Goal: Task Accomplishment & Management: Complete application form

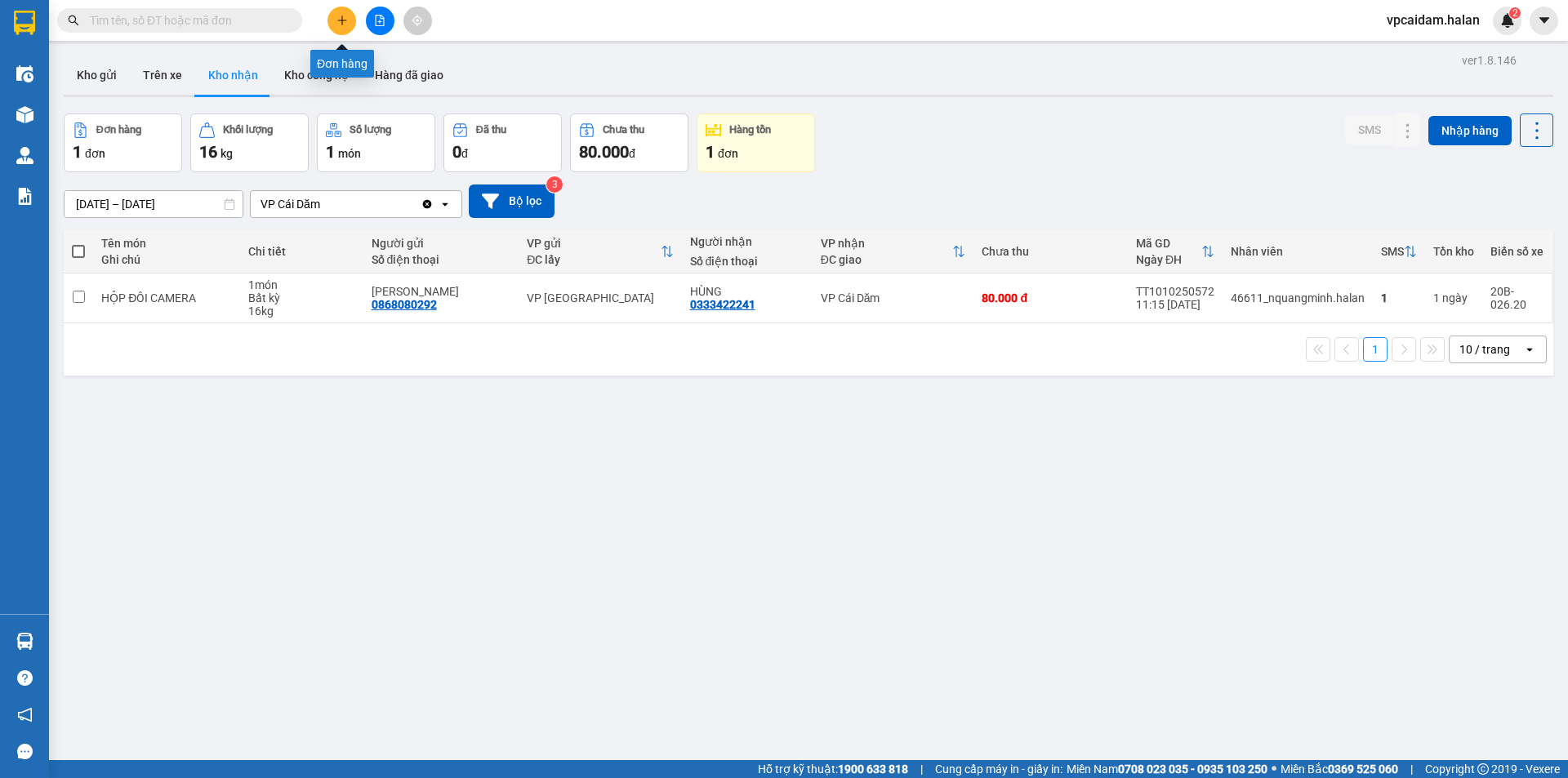
click at [333, 24] on button at bounding box center [342, 21] width 29 height 29
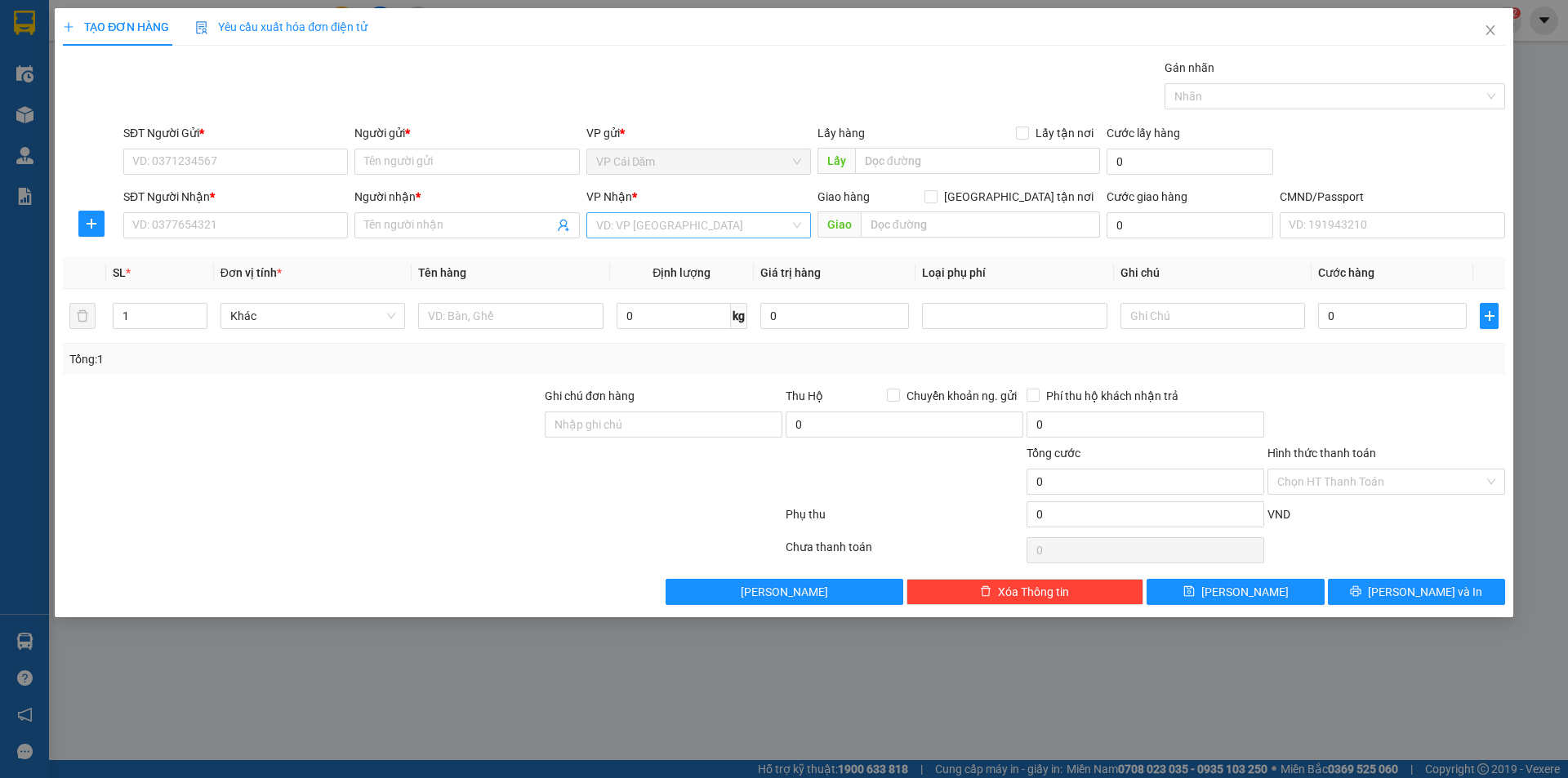
click at [786, 221] on input "search" at bounding box center [692, 225] width 193 height 25
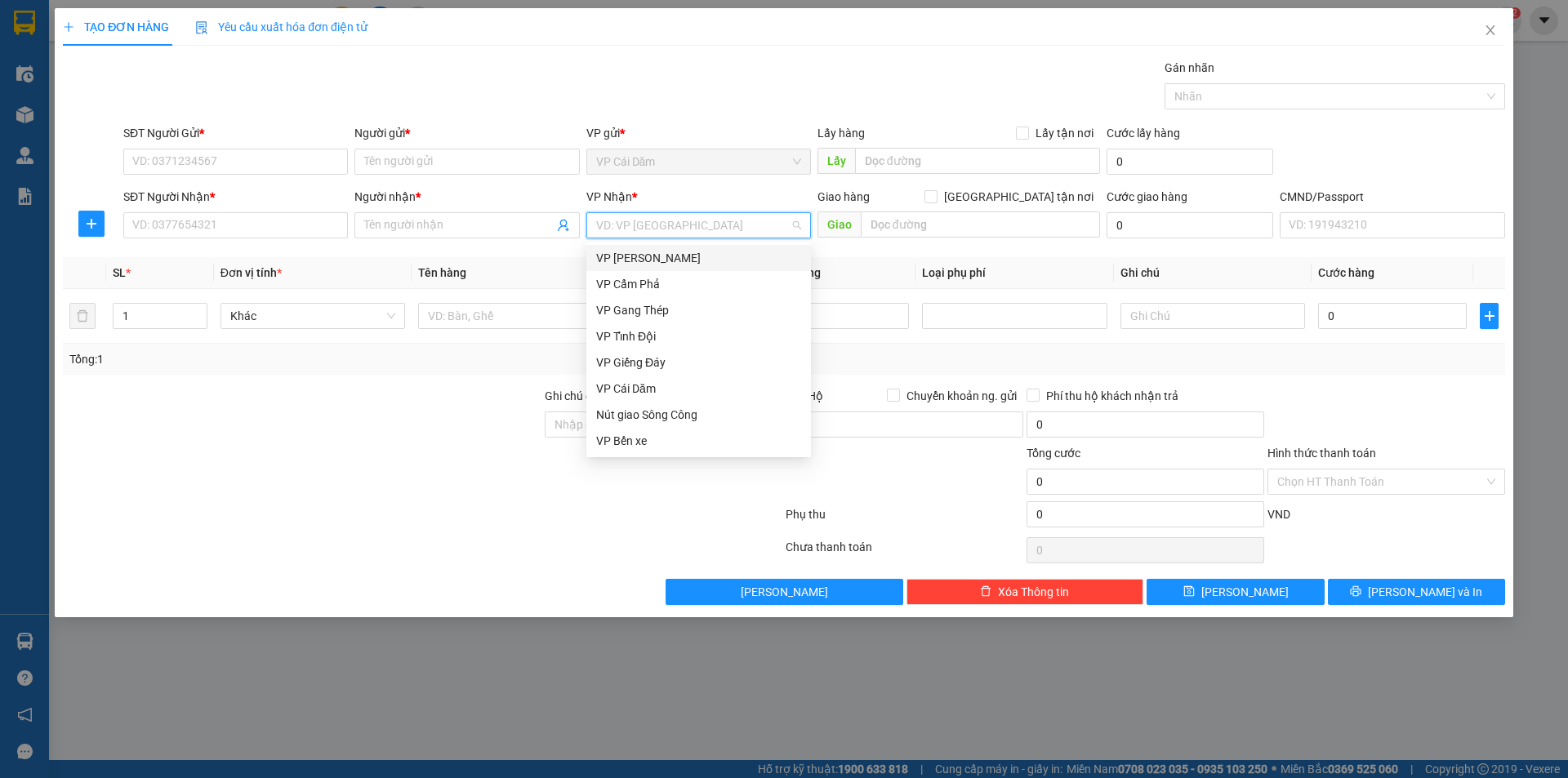
click at [633, 229] on input "search" at bounding box center [692, 225] width 193 height 25
type input "d"
type input "đai"
click at [660, 261] on div "VP Đại Cồ Việt" at bounding box center [698, 258] width 205 height 18
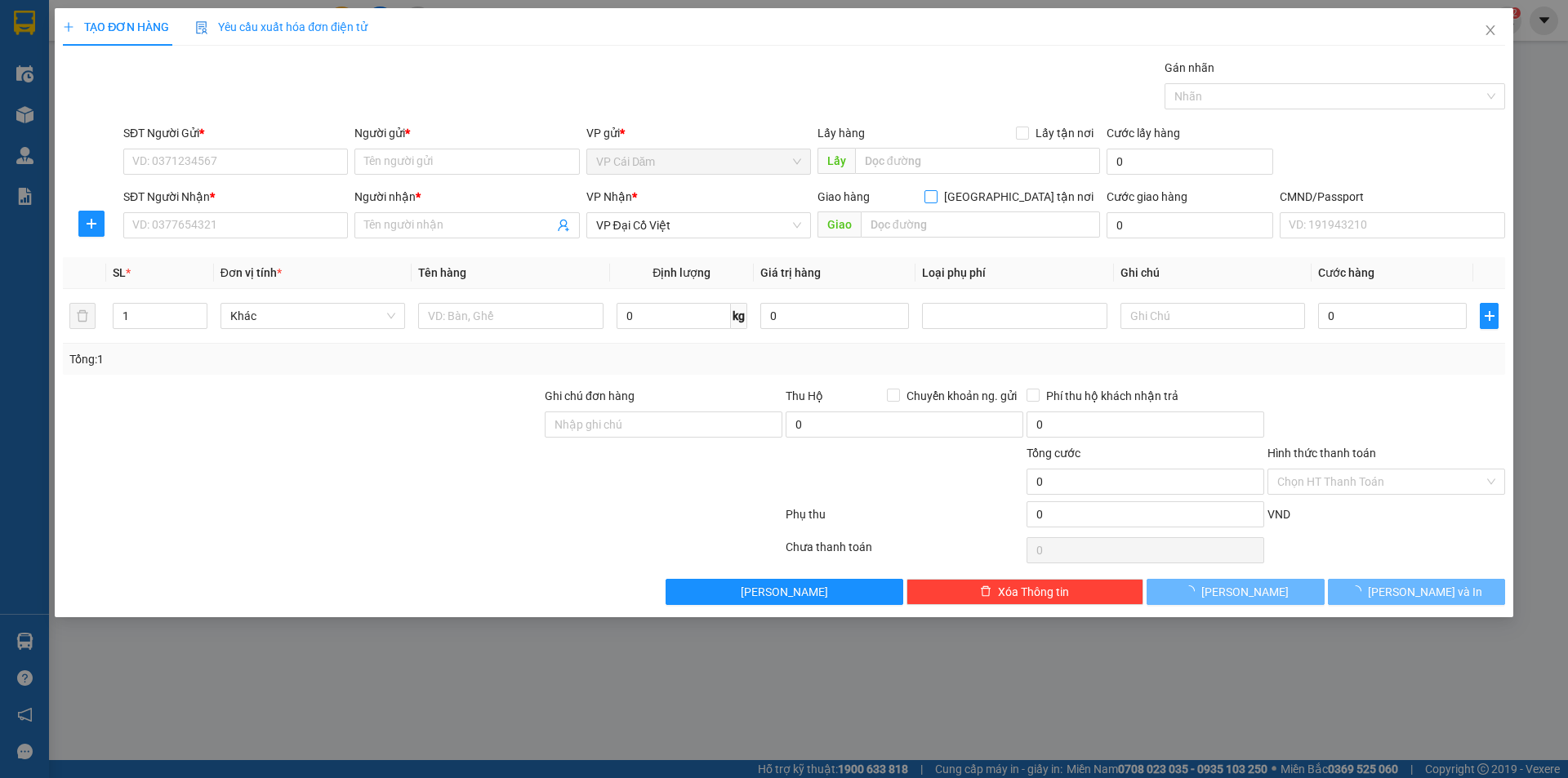
click at [936, 195] on input "[GEOGRAPHIC_DATA] tận nơi" at bounding box center [930, 196] width 11 height 11
checkbox input "true"
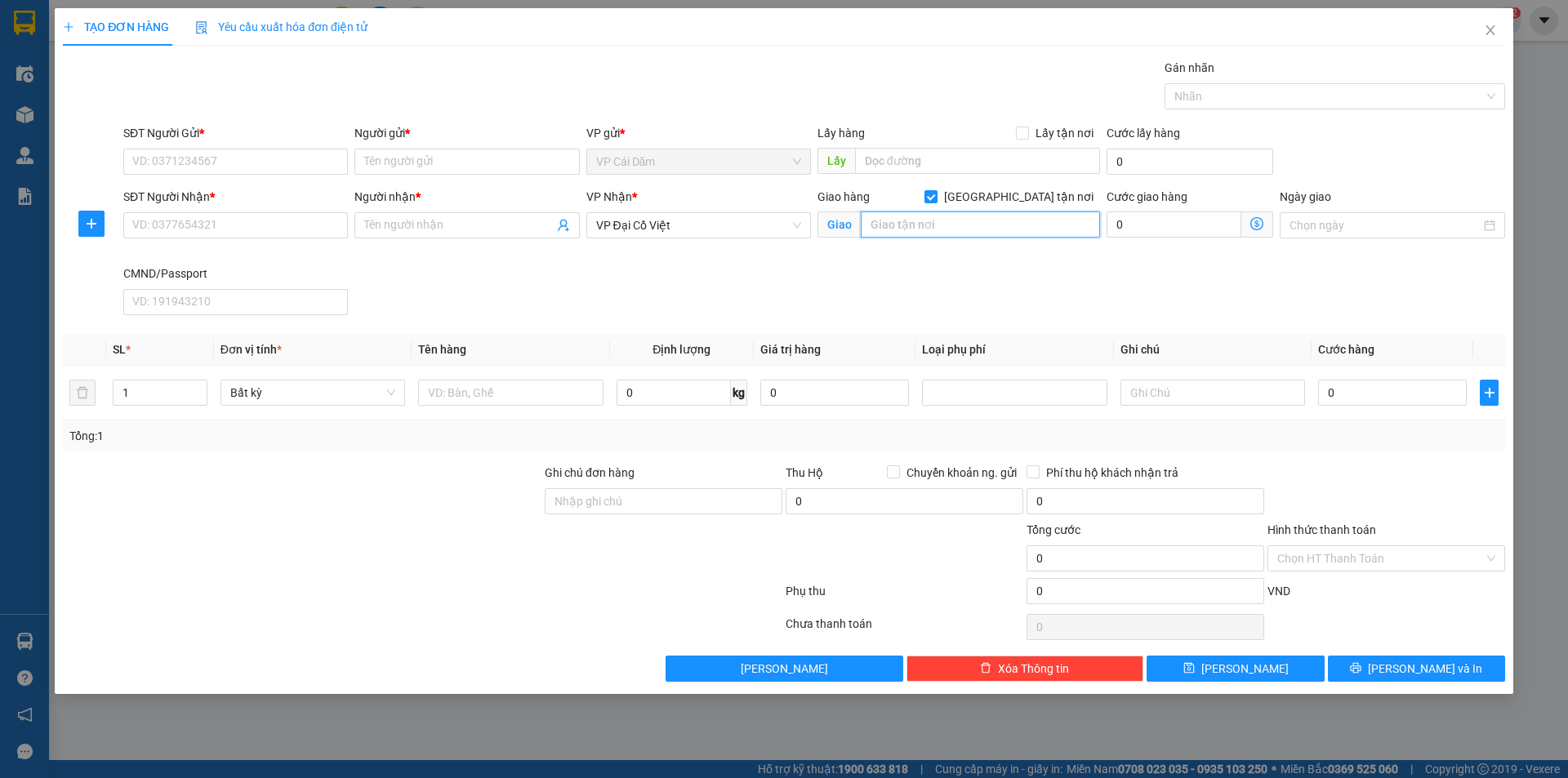
click at [979, 232] on input "text" at bounding box center [980, 224] width 239 height 26
paste input "Dolce By Wyndham Hanoi [GEOGRAPHIC_DATA], [GEOGRAPHIC_DATA], [GEOGRAPHIC_DATA],…"
type input "Dolce By Wyndham Hanoi [GEOGRAPHIC_DATA], [GEOGRAPHIC_DATA], [GEOGRAPHIC_DATA],…"
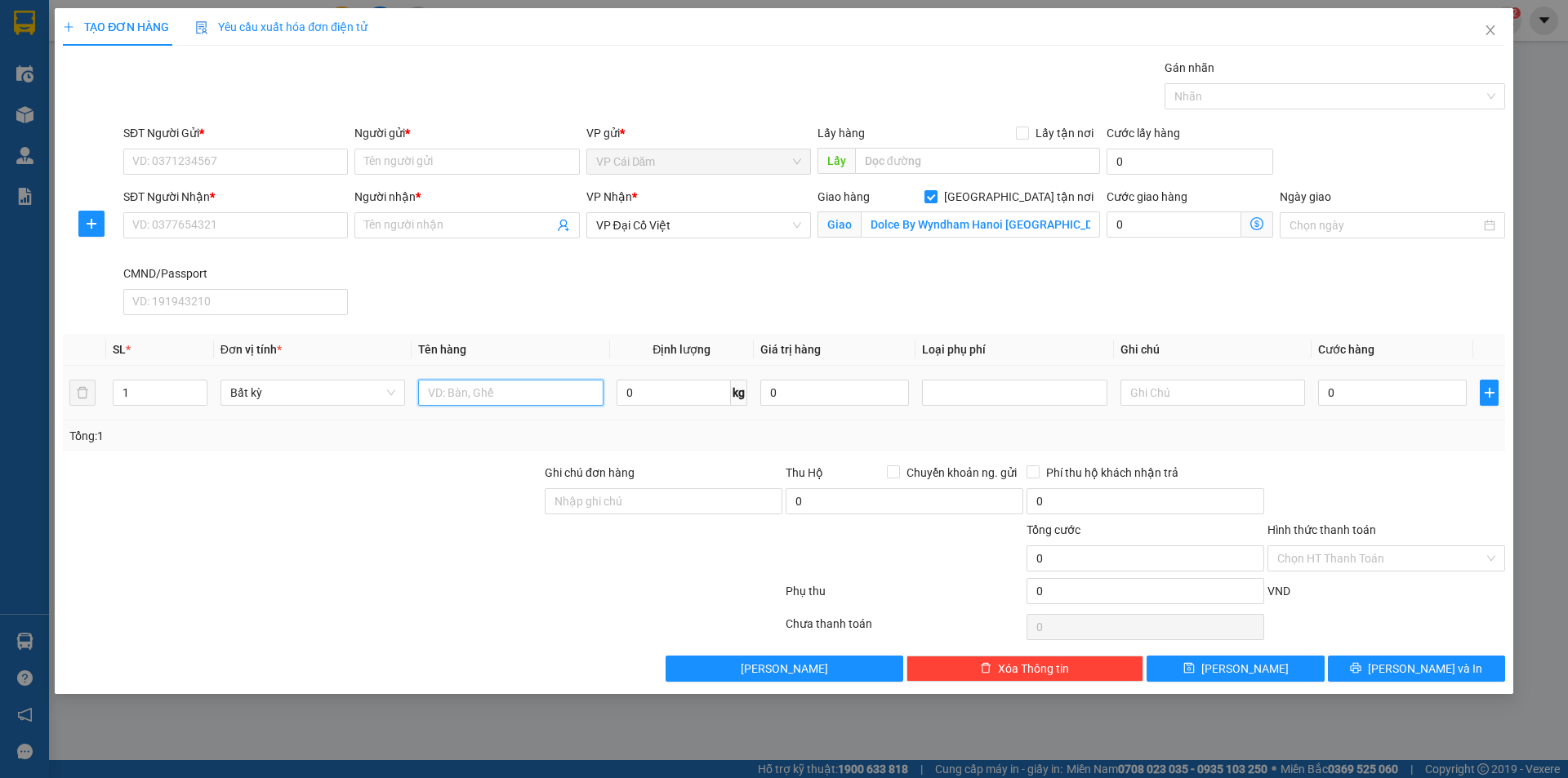
click at [462, 398] on input "text" at bounding box center [510, 392] width 185 height 26
drag, startPoint x: 818, startPoint y: 392, endPoint x: 667, endPoint y: 392, distance: 151.0
click at [790, 396] on input "0" at bounding box center [834, 392] width 149 height 26
type input "0"
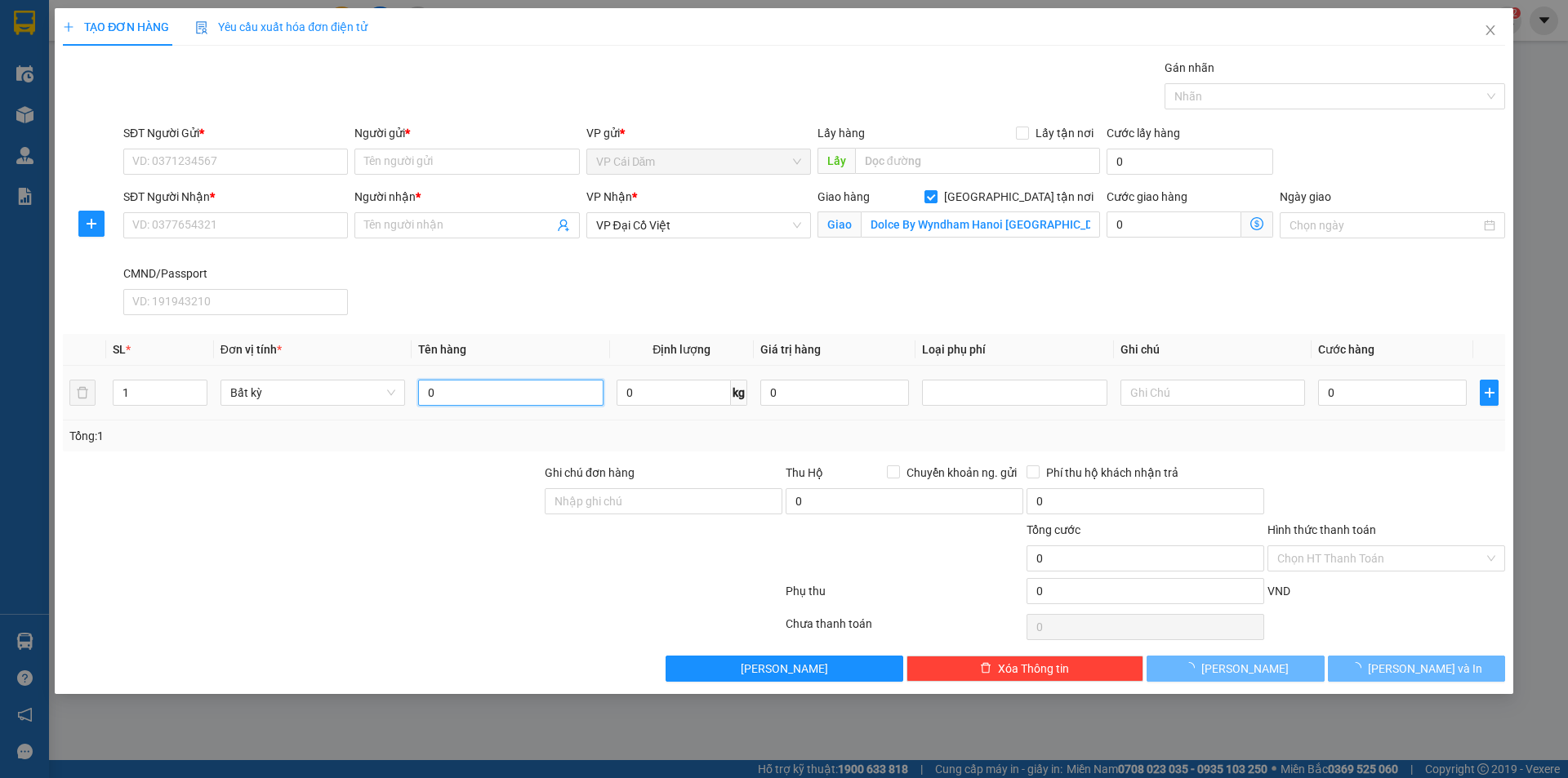
click at [531, 398] on input "0" at bounding box center [510, 392] width 185 height 26
type input "0"
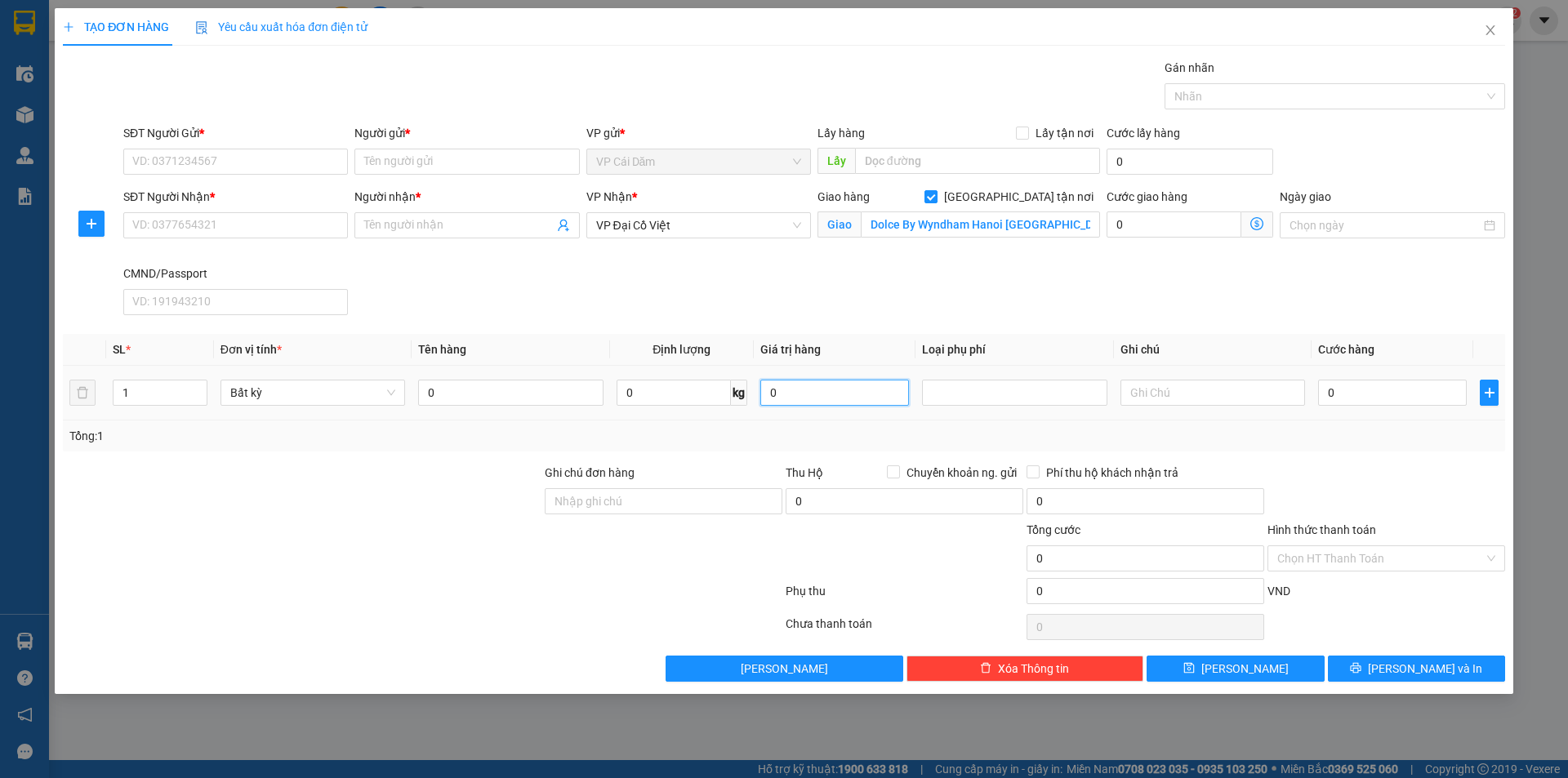
click at [845, 392] on input "0" at bounding box center [834, 392] width 149 height 26
click at [697, 380] on input "0" at bounding box center [673, 392] width 114 height 26
type input "5"
drag, startPoint x: 1122, startPoint y: 394, endPoint x: 1149, endPoint y: 433, distance: 47.4
click at [1125, 398] on input "text" at bounding box center [1212, 392] width 185 height 26
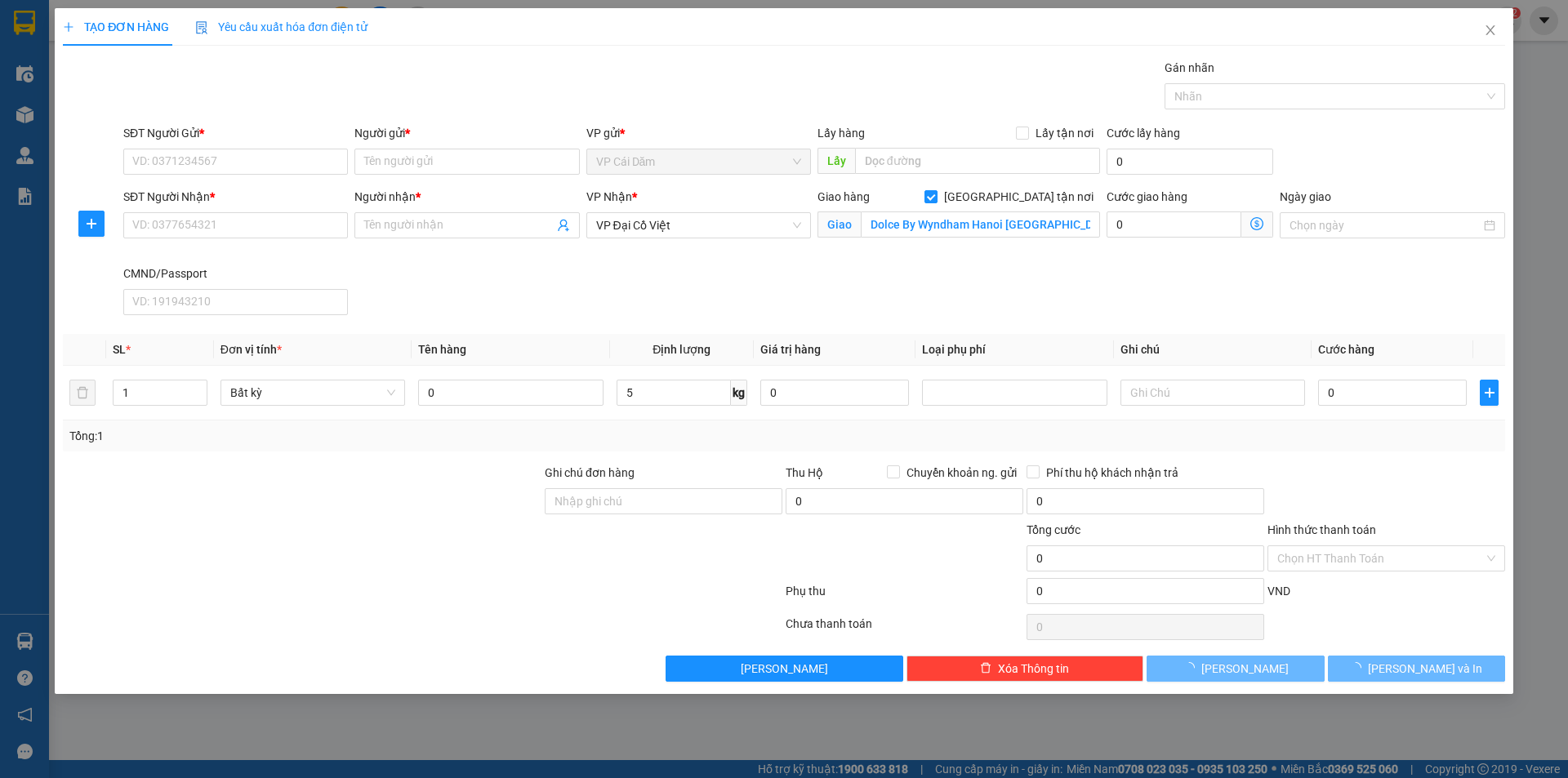
type input "60.000"
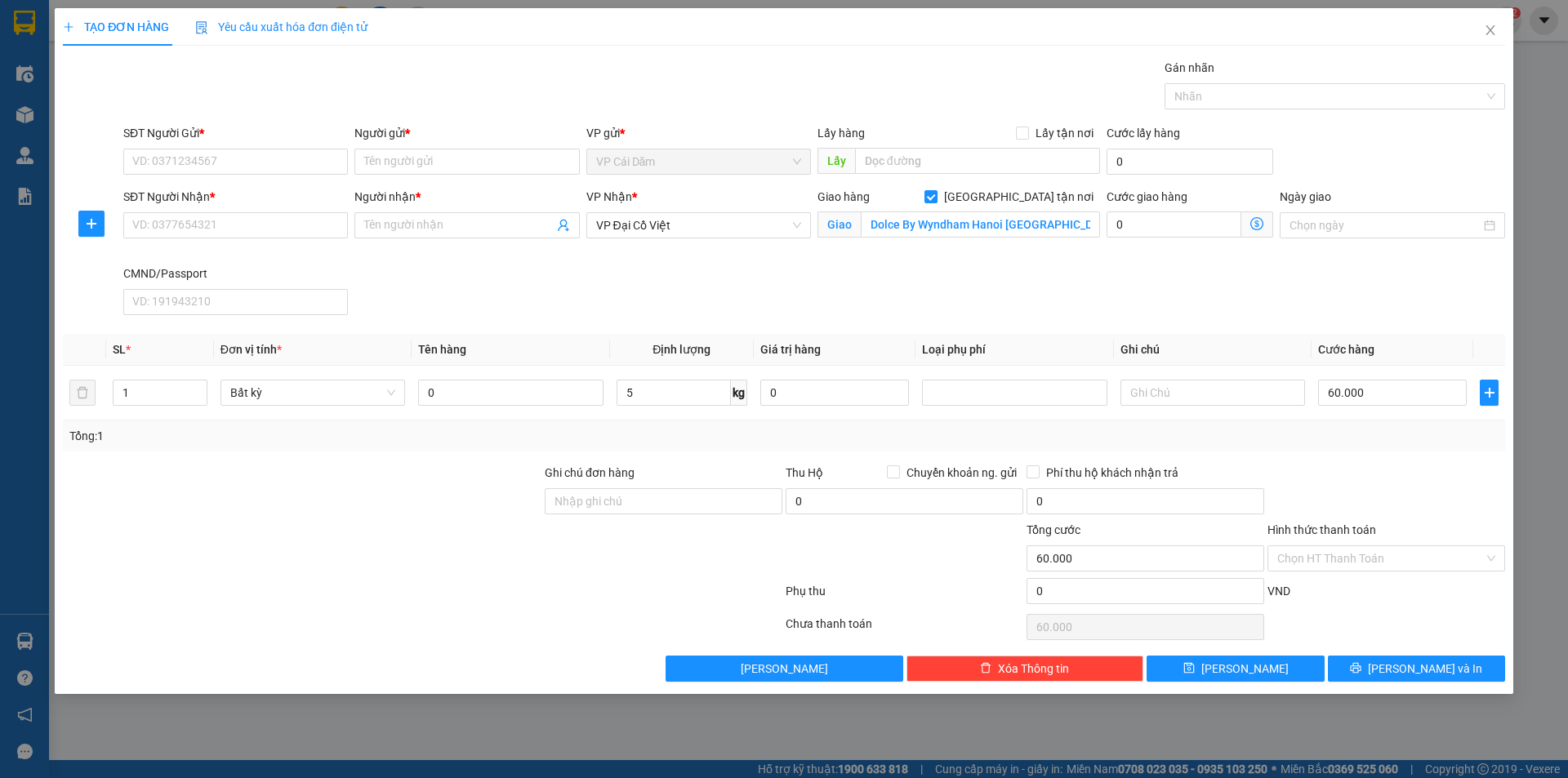
click at [1152, 438] on div "Tổng: 1" at bounding box center [784, 436] width 1429 height 18
click at [1263, 221] on icon "dollar-circle" at bounding box center [1256, 223] width 13 height 13
click at [1149, 226] on input "0" at bounding box center [1174, 224] width 134 height 26
type input "0"
